Goal: Information Seeking & Learning: Learn about a topic

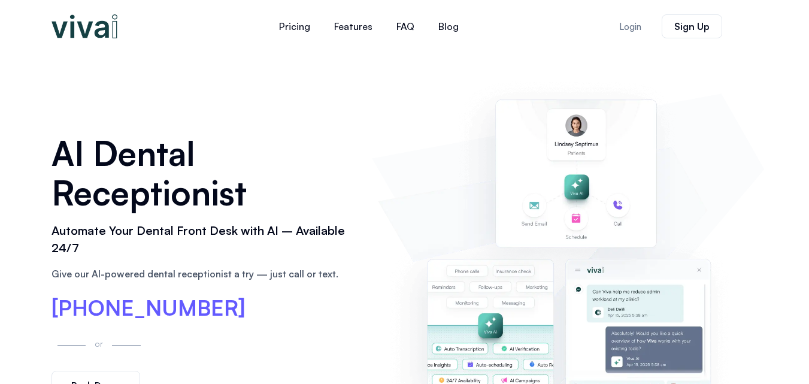
click at [269, 87] on div "AI Dental Receptionist Automate Your Dental Front Desk with AI – Available 24/7…" at bounding box center [404, 266] width 718 height 427
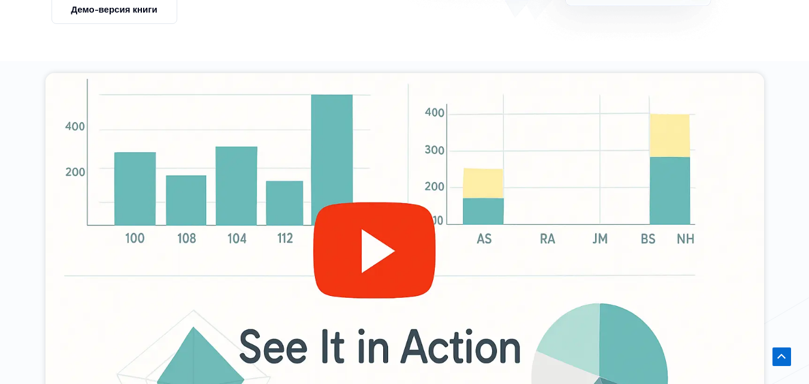
scroll to position [778, 0]
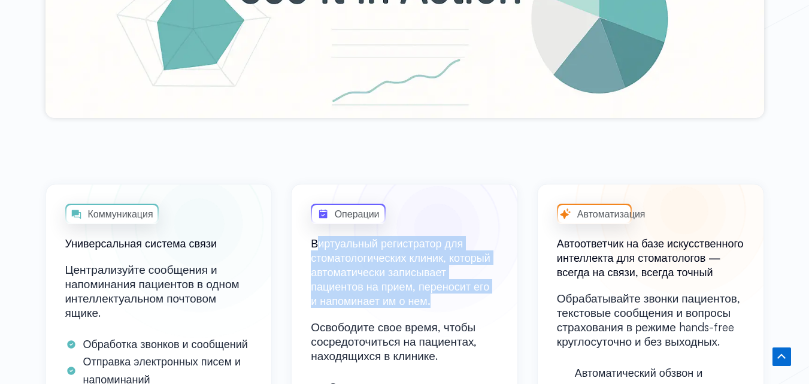
drag, startPoint x: 409, startPoint y: 247, endPoint x: 490, endPoint y: 302, distance: 97.8
click at [490, 302] on h2 "Виртуальный регистратор для стоматологических клиник, который автоматически зап…" at bounding box center [404, 272] width 187 height 72
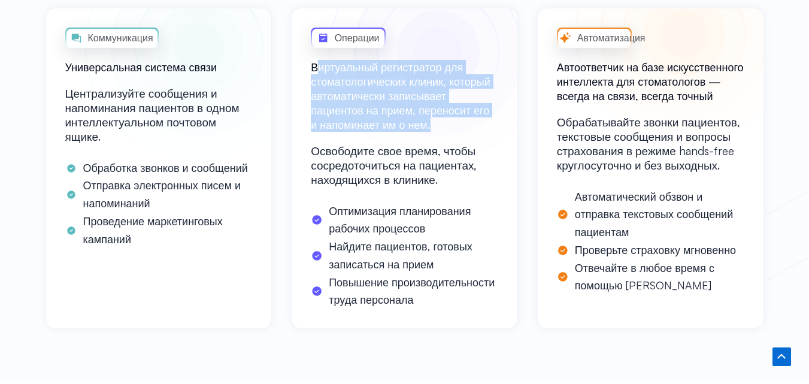
scroll to position [958, 0]
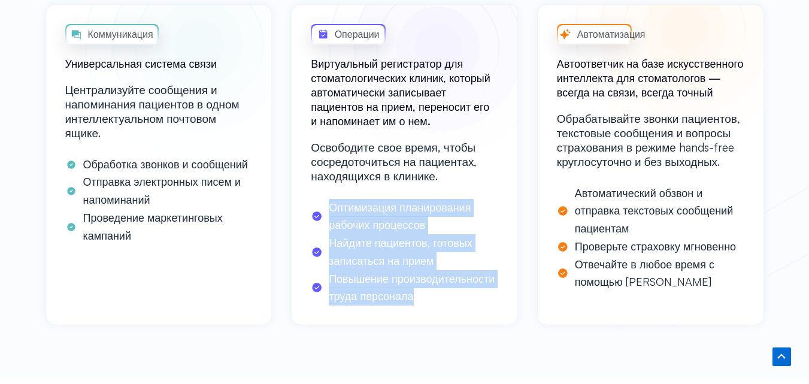
drag, startPoint x: 317, startPoint y: 205, endPoint x: 492, endPoint y: 291, distance: 195.1
click at [492, 291] on ul "Оптимизация планирования рабочих процессов Найдите пациентов, готовых записатьс…" at bounding box center [404, 252] width 187 height 107
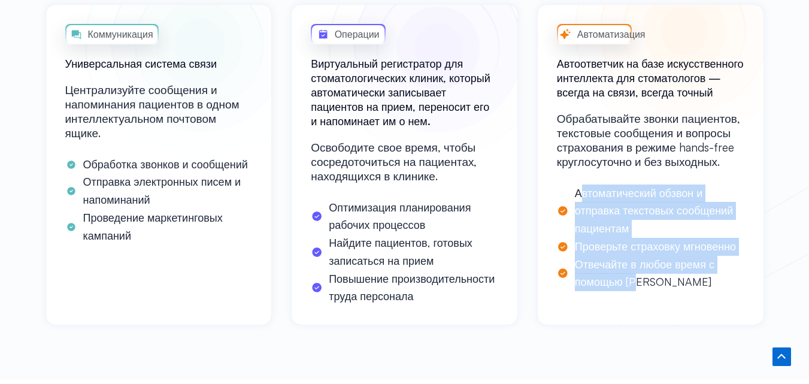
drag, startPoint x: 583, startPoint y: 187, endPoint x: 691, endPoint y: 251, distance: 125.5
click at [729, 276] on ul "Автоматический обзвон и отправка текстовых сообщений пациентам Проверьте страхо…" at bounding box center [650, 237] width 187 height 107
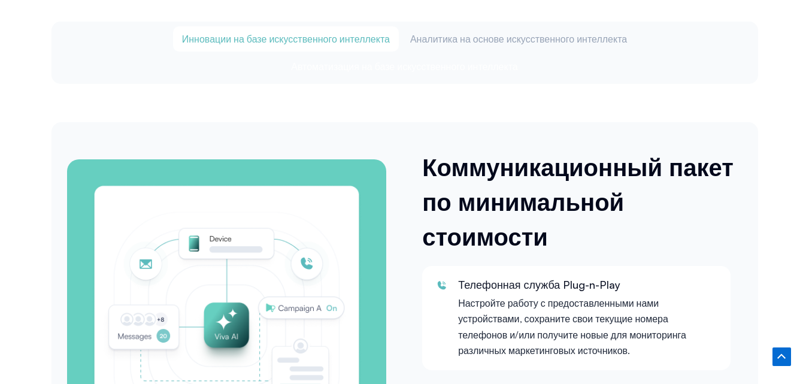
scroll to position [1736, 0]
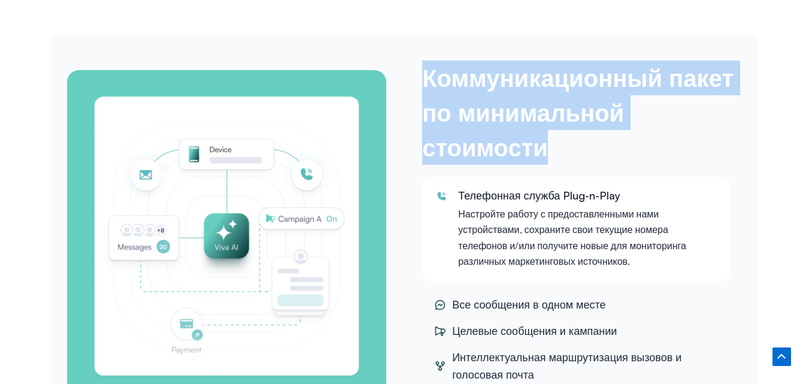
drag, startPoint x: 430, startPoint y: 74, endPoint x: 722, endPoint y: 124, distance: 296.4
click at [732, 136] on h3 "Коммуникационный пакет по минимальной стоимости" at bounding box center [579, 112] width 314 height 104
drag, startPoint x: 457, startPoint y: 195, endPoint x: 689, endPoint y: 265, distance: 242.5
click at [689, 265] on div "Телефонная служба Plug-n-Play Настройте работу с предоставленными нами устройст…" at bounding box center [576, 229] width 284 height 80
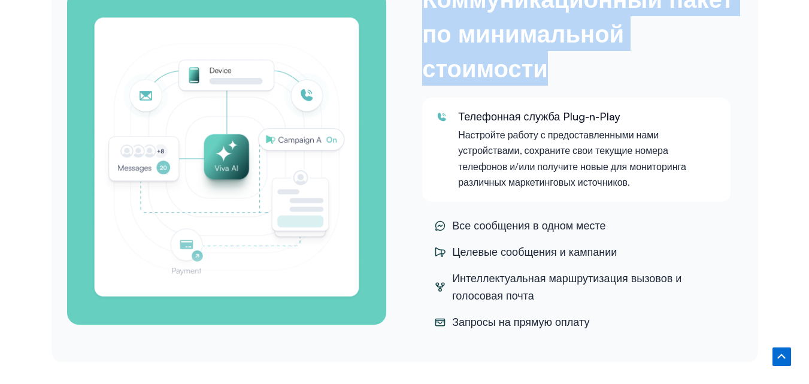
scroll to position [1855, 0]
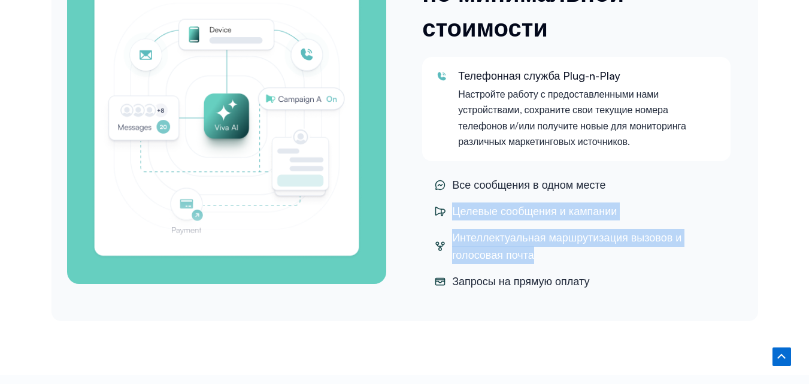
drag, startPoint x: 446, startPoint y: 212, endPoint x: 697, endPoint y: 254, distance: 254.8
click at [697, 254] on ul "Все сообщения в одном месте Целевые сообщения и кампании Интеллектуальная маршр…" at bounding box center [576, 233] width 308 height 120
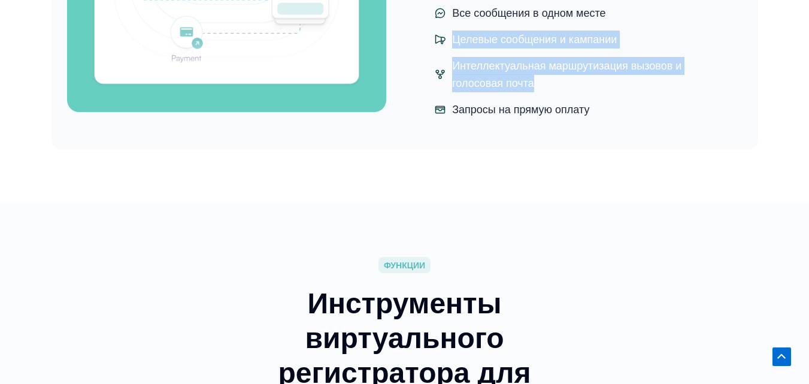
scroll to position [1616, 0]
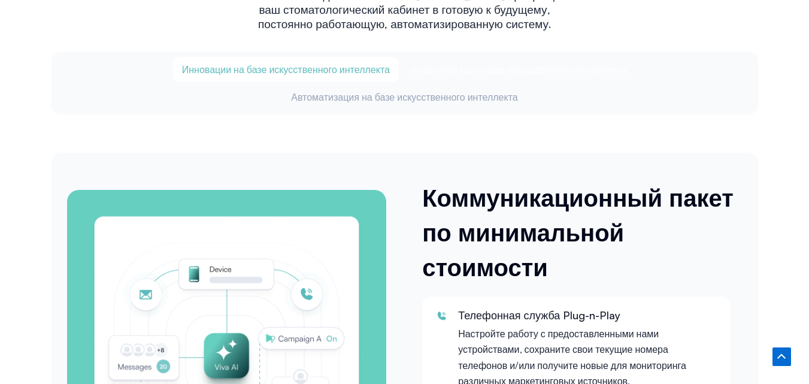
click at [456, 66] on font "Аналитика на основе искусственного интеллекта" at bounding box center [518, 69] width 217 height 12
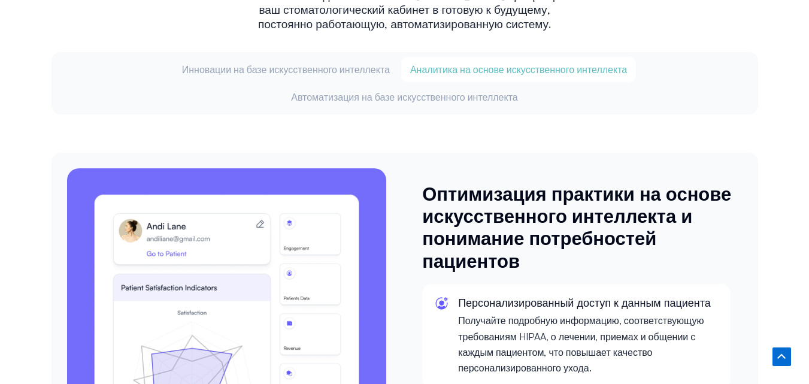
scroll to position [1736, 0]
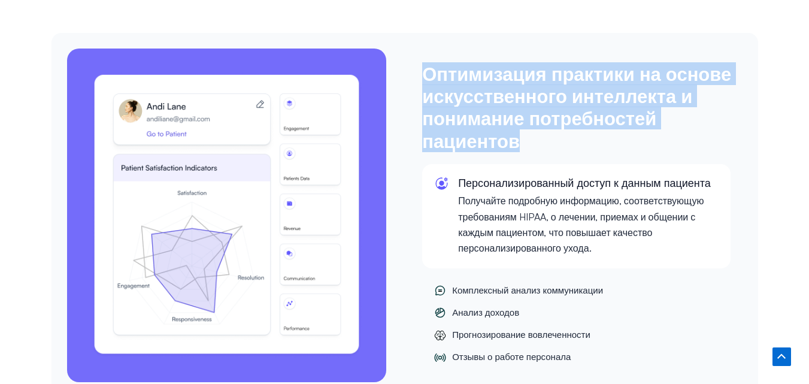
drag, startPoint x: 414, startPoint y: 82, endPoint x: 718, endPoint y: 139, distance: 309.4
click at [718, 139] on div "Оптимизация практики на основе искусственного интеллекта и понимание потребност…" at bounding box center [576, 214] width 344 height 345
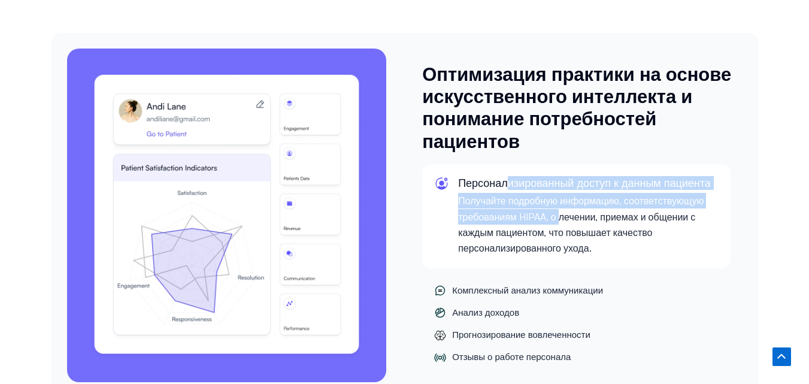
drag, startPoint x: 457, startPoint y: 181, endPoint x: 531, endPoint y: 212, distance: 80.5
click at [531, 212] on div "Персонализированный доступ к данным пациента Получайте подробную информацию, со…" at bounding box center [576, 216] width 284 height 80
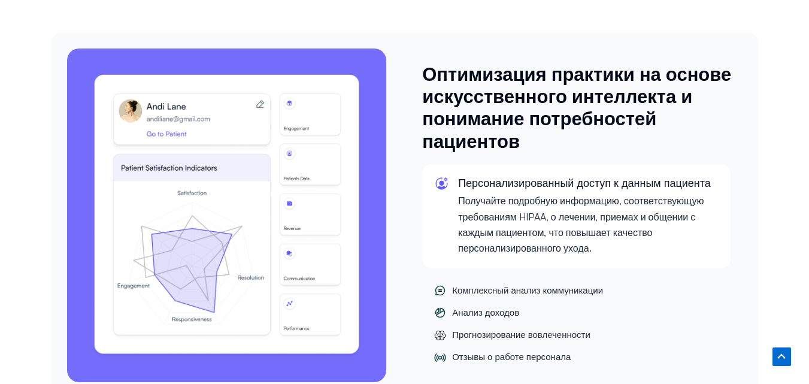
click at [499, 288] on font "Комплексный анализ коммуникации" at bounding box center [527, 289] width 151 height 11
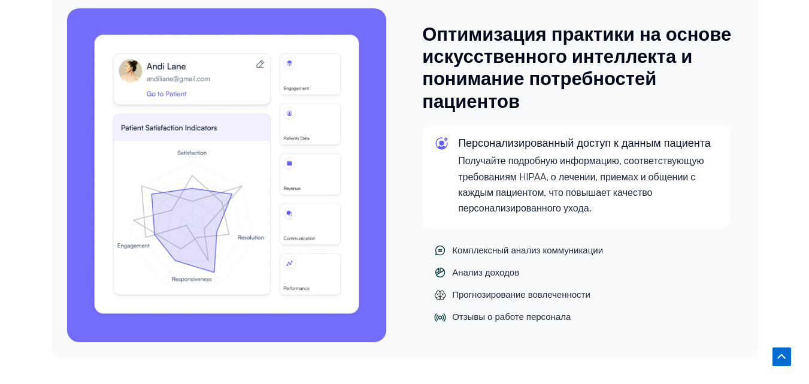
scroll to position [1855, 0]
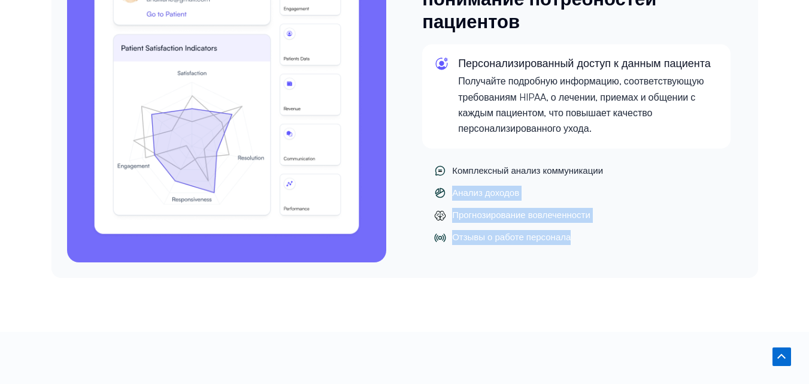
drag, startPoint x: 454, startPoint y: 186, endPoint x: 621, endPoint y: 238, distance: 175.5
click at [621, 238] on ul "Комплексный анализ коммуникации Анализ доходов Прогнозирование вовлеченности От…" at bounding box center [576, 204] width 308 height 88
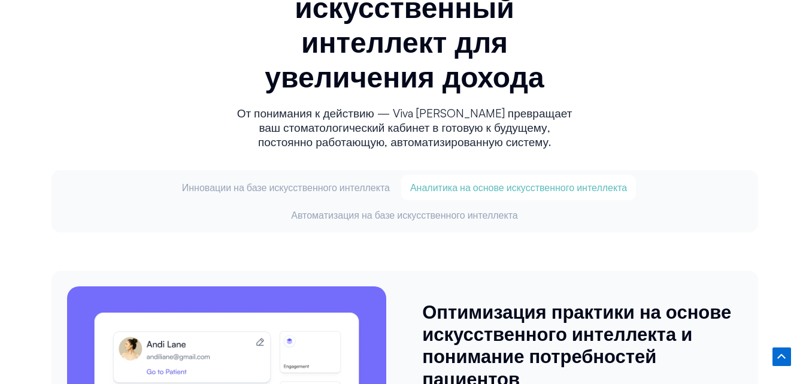
scroll to position [1496, 0]
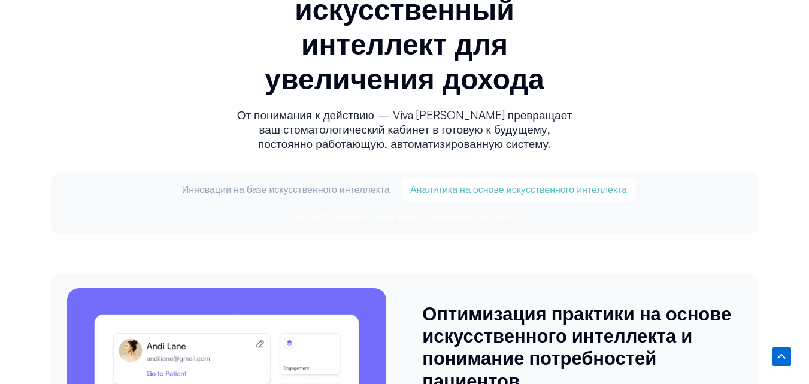
click at [460, 218] on font "Автоматизация на базе искусственного интеллекта" at bounding box center [404, 217] width 227 height 12
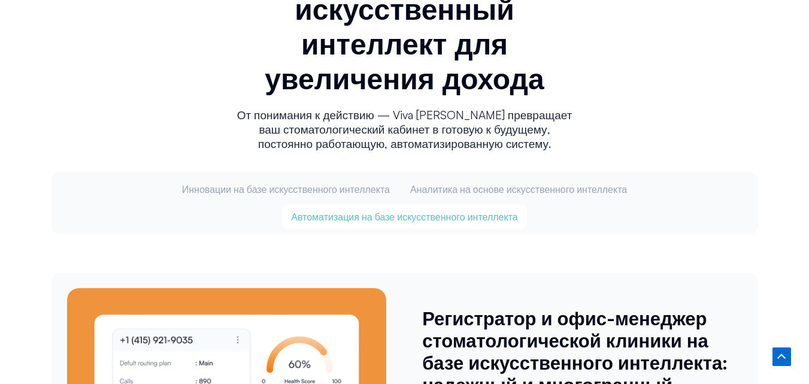
scroll to position [1616, 0]
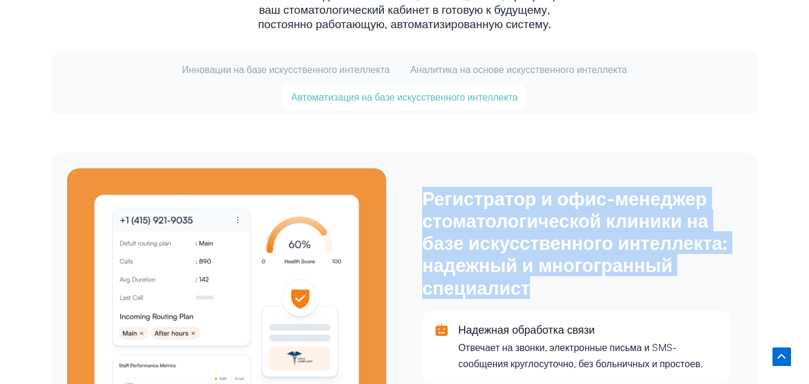
drag, startPoint x: 424, startPoint y: 194, endPoint x: 671, endPoint y: 282, distance: 262.6
click at [671, 282] on h3 "Регистратор и офис-менеджер стоматологической клиники на базе искусственного ин…" at bounding box center [579, 242] width 314 height 111
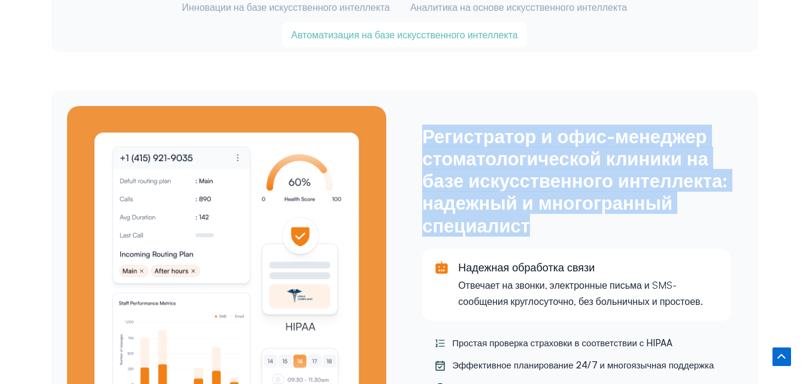
scroll to position [1736, 0]
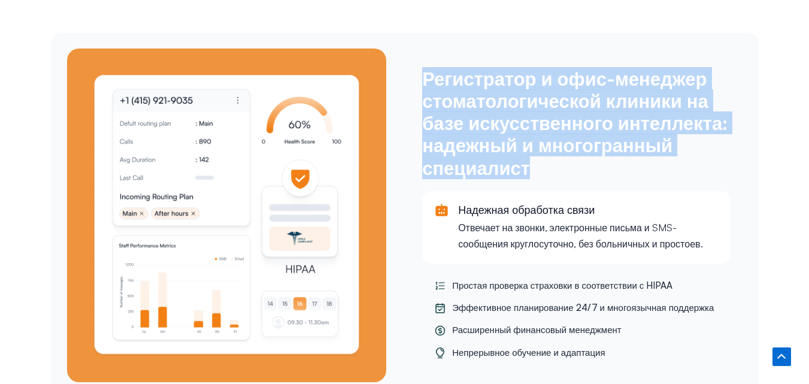
drag, startPoint x: 460, startPoint y: 209, endPoint x: 710, endPoint y: 245, distance: 252.6
click at [710, 245] on div "Надежная обработка связи Отвечает на звонки, электронные письма и SMS-сообщения…" at bounding box center [588, 227] width 260 height 48
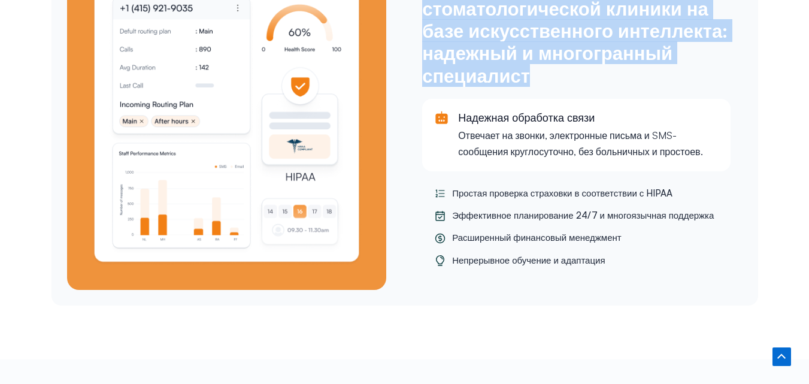
scroll to position [1855, 0]
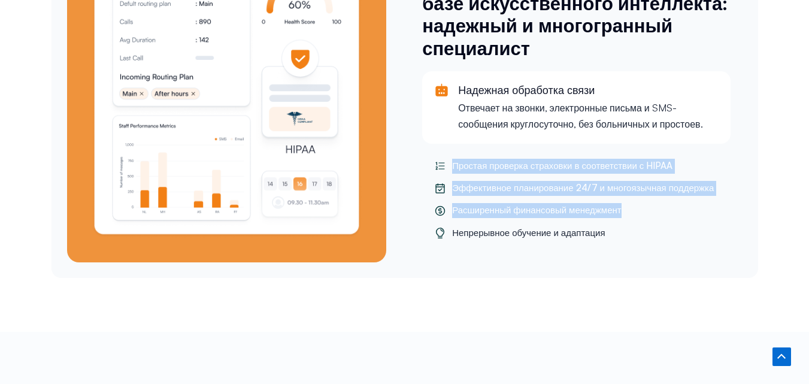
drag, startPoint x: 435, startPoint y: 165, endPoint x: 719, endPoint y: 211, distance: 288.1
click at [719, 211] on ul "Простая проверка страховки в соответствии с HIPAA Эффективное планирование 24/7…" at bounding box center [576, 200] width 308 height 88
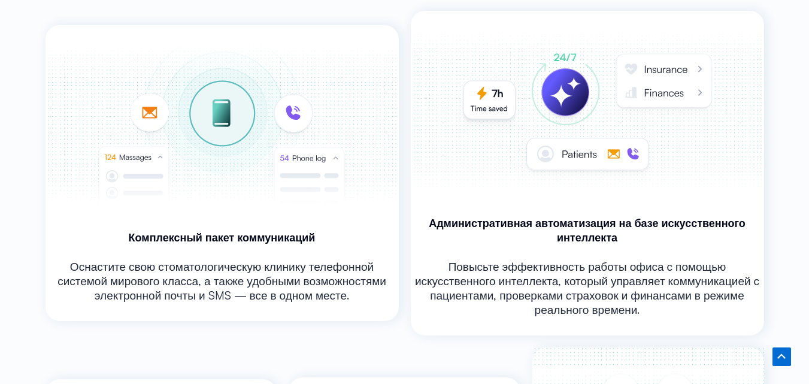
scroll to position [2573, 0]
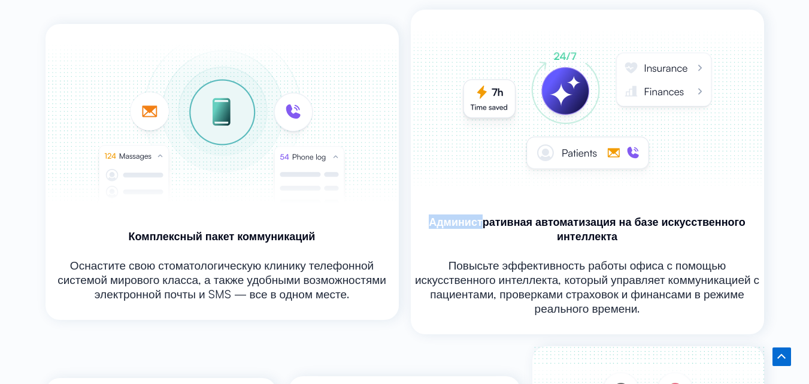
drag, startPoint x: 424, startPoint y: 218, endPoint x: 483, endPoint y: 220, distance: 58.7
click at [483, 220] on h3 "Административная автоматизация на базе искусственного интеллекта" at bounding box center [587, 228] width 353 height 29
drag, startPoint x: 483, startPoint y: 214, endPoint x: 344, endPoint y: 221, distance: 139.6
click at [344, 221] on img at bounding box center [222, 123] width 350 height 199
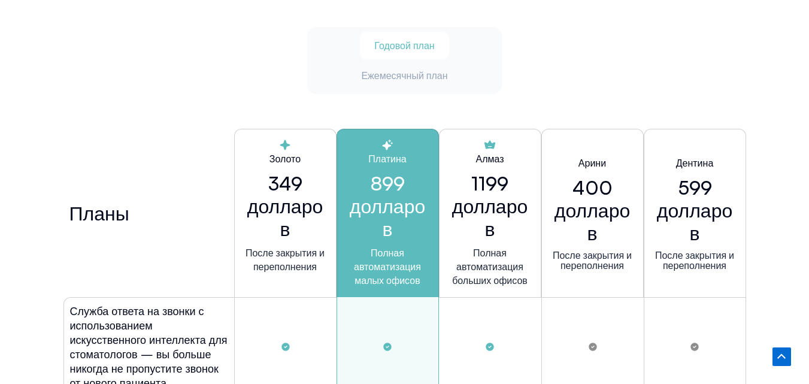
scroll to position [3531, 0]
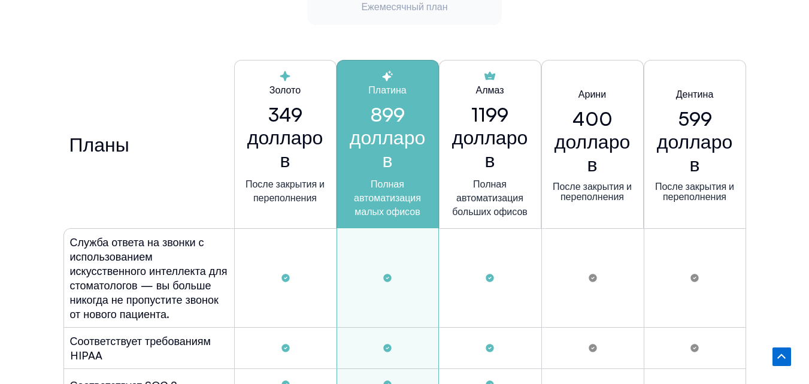
drag, startPoint x: 142, startPoint y: 198, endPoint x: 83, endPoint y: 244, distance: 75.1
click at [83, 244] on font "Служба ответа на звонки с использованием искусственного интеллекта для стоматол…" at bounding box center [148, 277] width 157 height 85
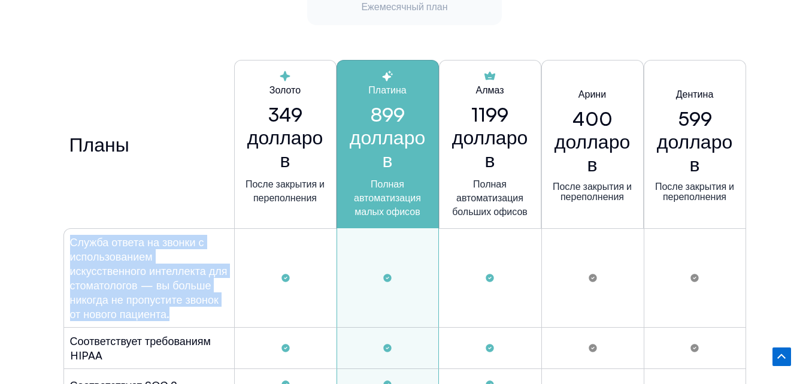
drag, startPoint x: 66, startPoint y: 243, endPoint x: 218, endPoint y: 314, distance: 168.4
click at [218, 314] on div "Служба ответа на звонки с использованием искусственного интеллекта для стоматол…" at bounding box center [148, 277] width 171 height 99
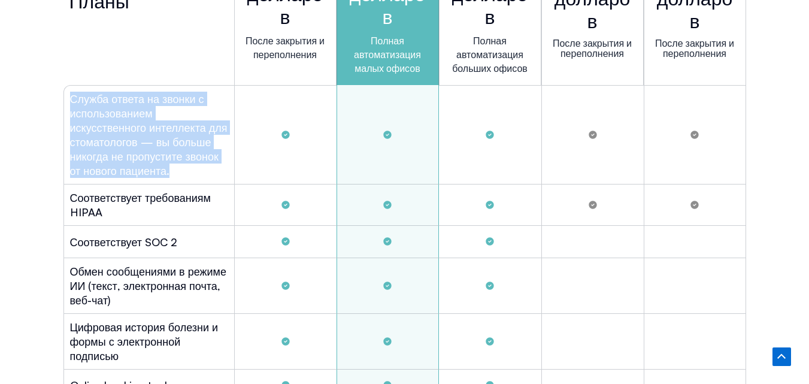
scroll to position [3711, 0]
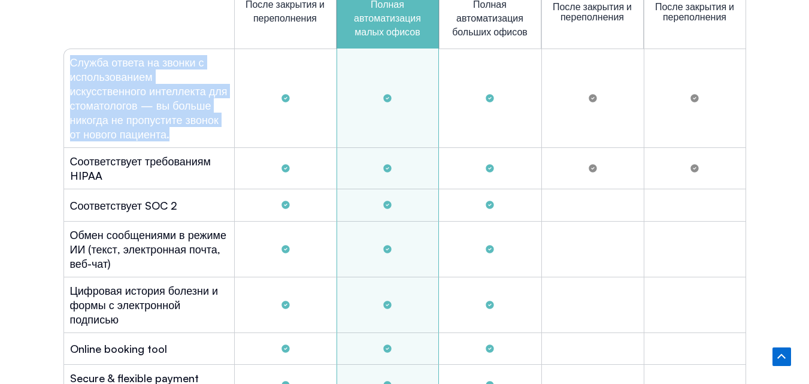
drag, startPoint x: 215, startPoint y: 314, endPoint x: 102, endPoint y: 174, distance: 180.0
click at [102, 174] on h2 "Соответствует требованиям HIPAA" at bounding box center [149, 168] width 158 height 29
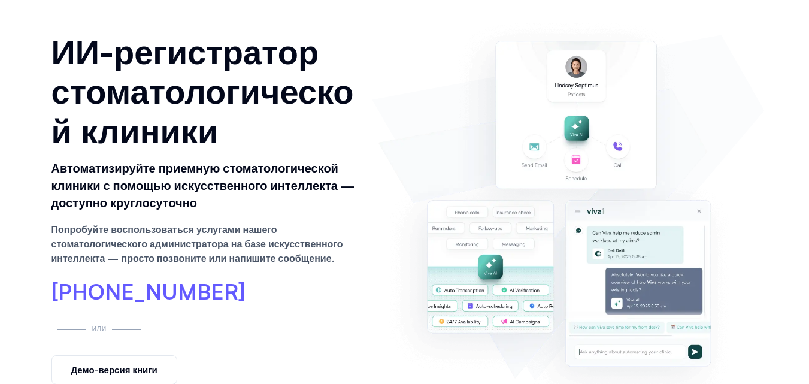
scroll to position [0, 0]
